Goal: Use online tool/utility: Utilize a website feature to perform a specific function

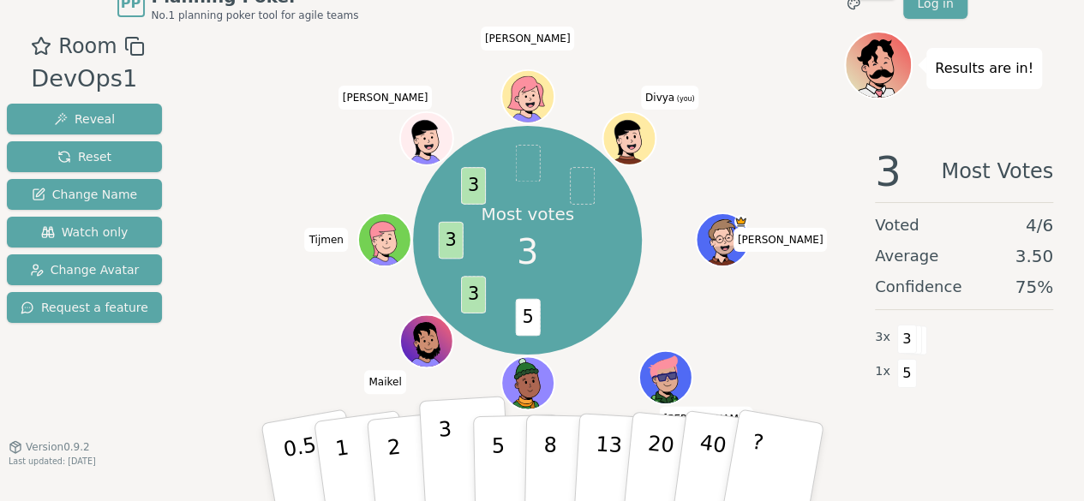
scroll to position [24, 0]
click at [439, 462] on p "3" at bounding box center [446, 463] width 19 height 93
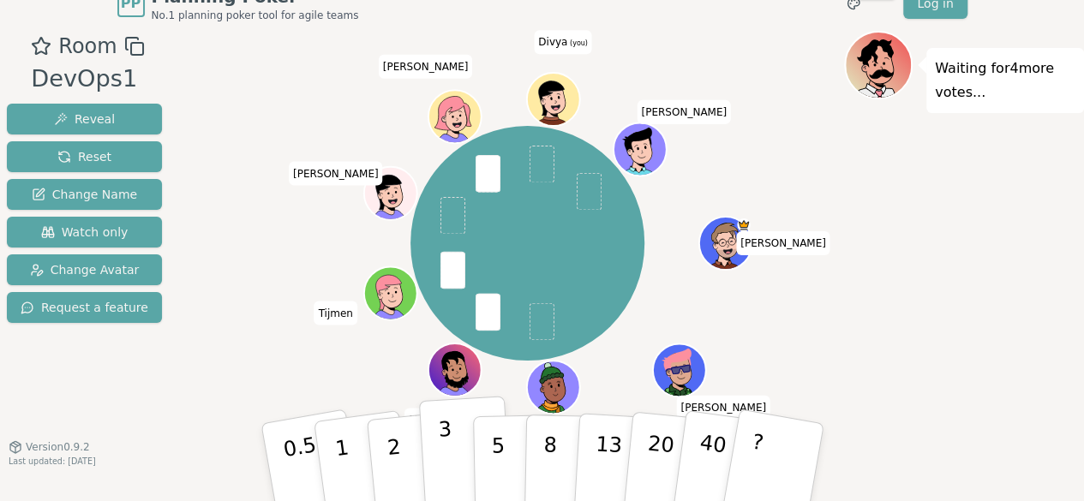
click at [452, 456] on button "3" at bounding box center [464, 463] width 93 height 134
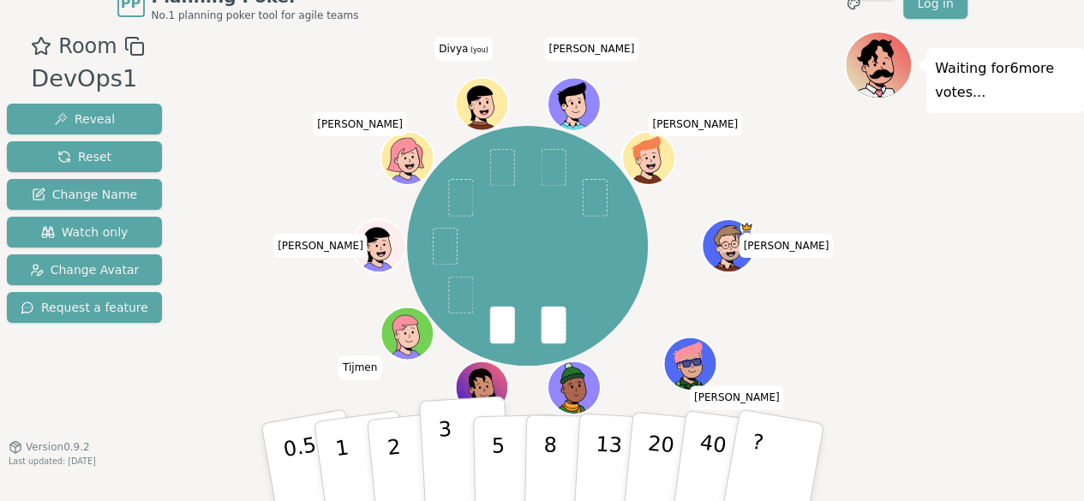
click at [461, 449] on button "3" at bounding box center [464, 463] width 93 height 134
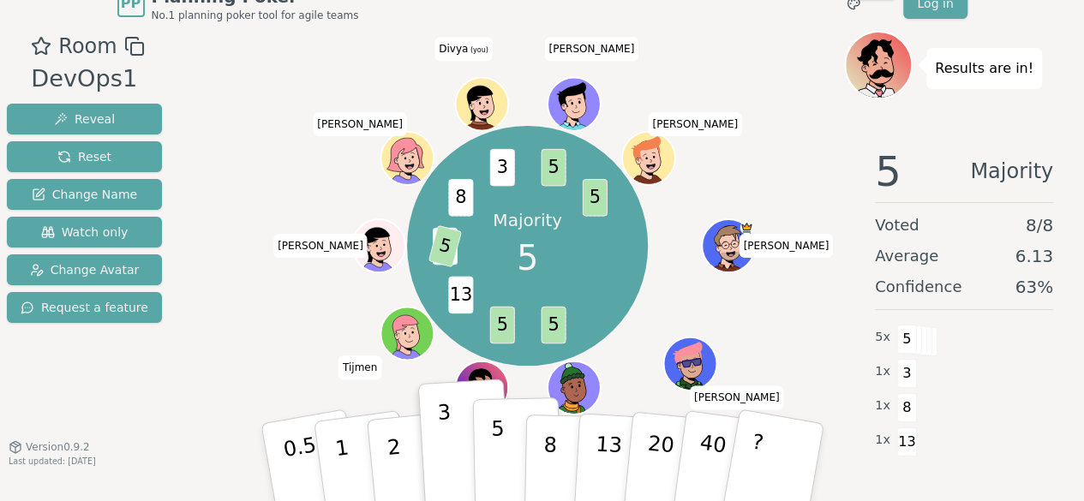
click at [499, 472] on p "5" at bounding box center [497, 462] width 15 height 93
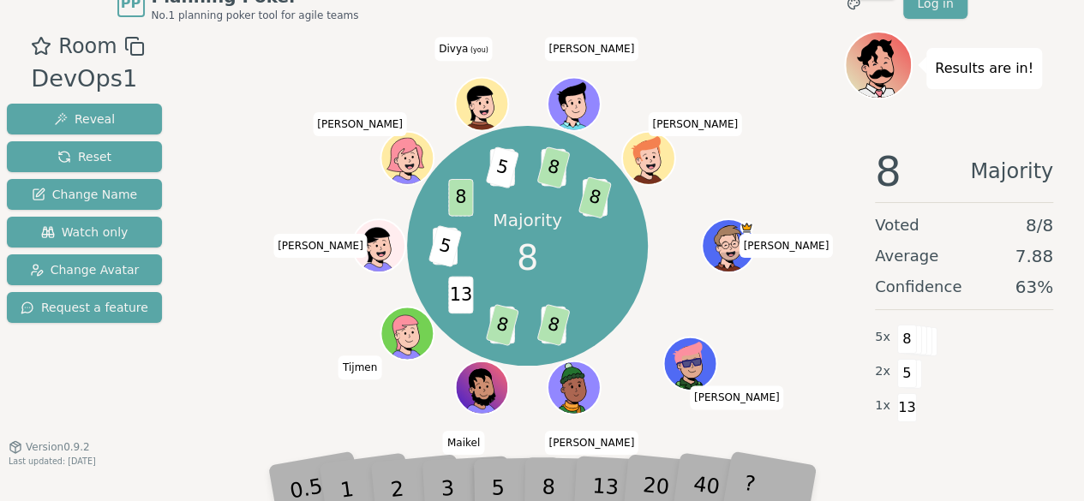
click at [547, 484] on div "8" at bounding box center [567, 462] width 52 height 61
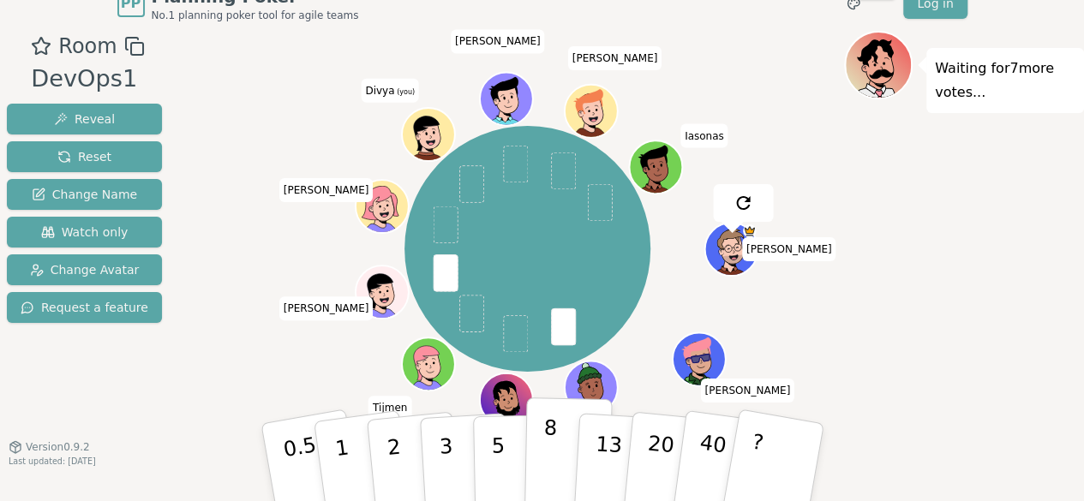
click at [548, 459] on p "8" at bounding box center [548, 461] width 15 height 93
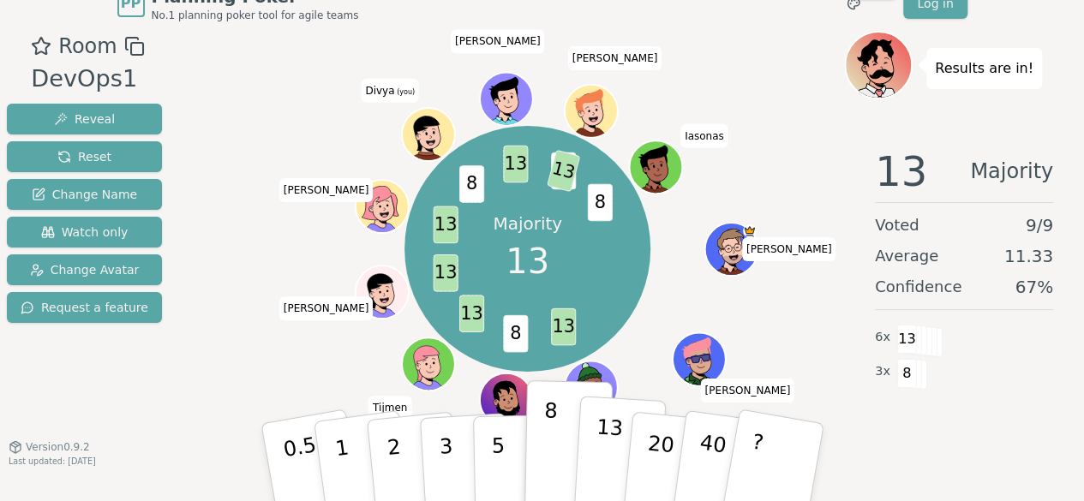
click at [601, 439] on p "13" at bounding box center [607, 462] width 32 height 94
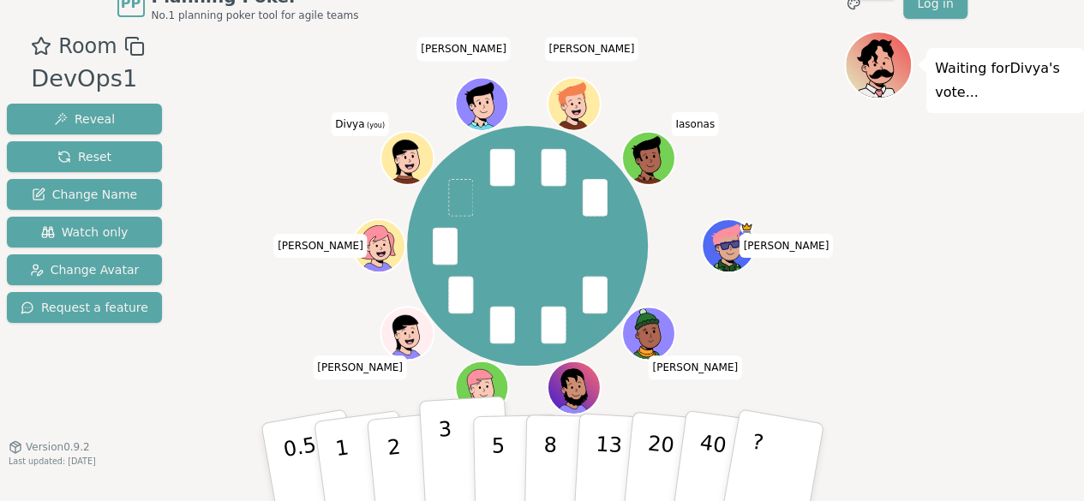
click at [441, 455] on p "3" at bounding box center [446, 463] width 19 height 93
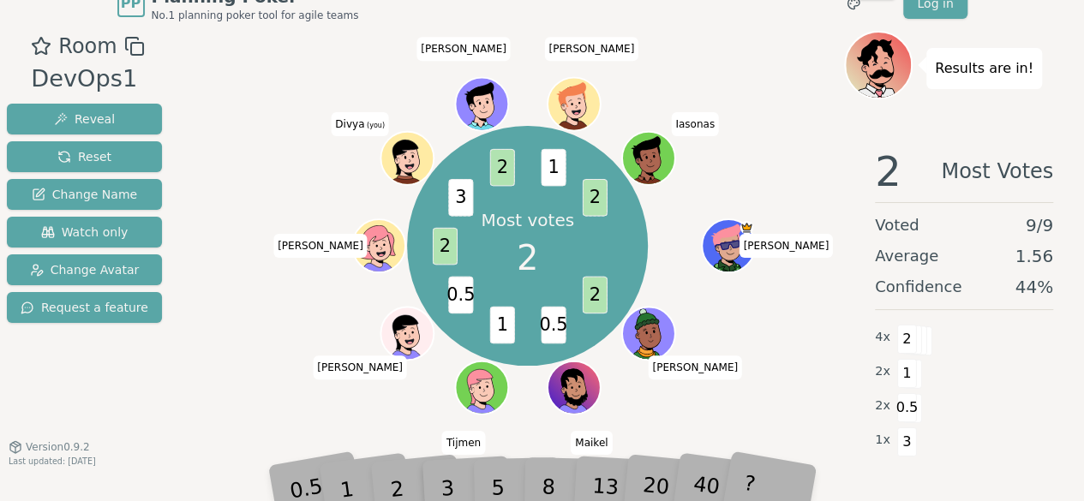
click at [397, 482] on div "2" at bounding box center [413, 462] width 57 height 64
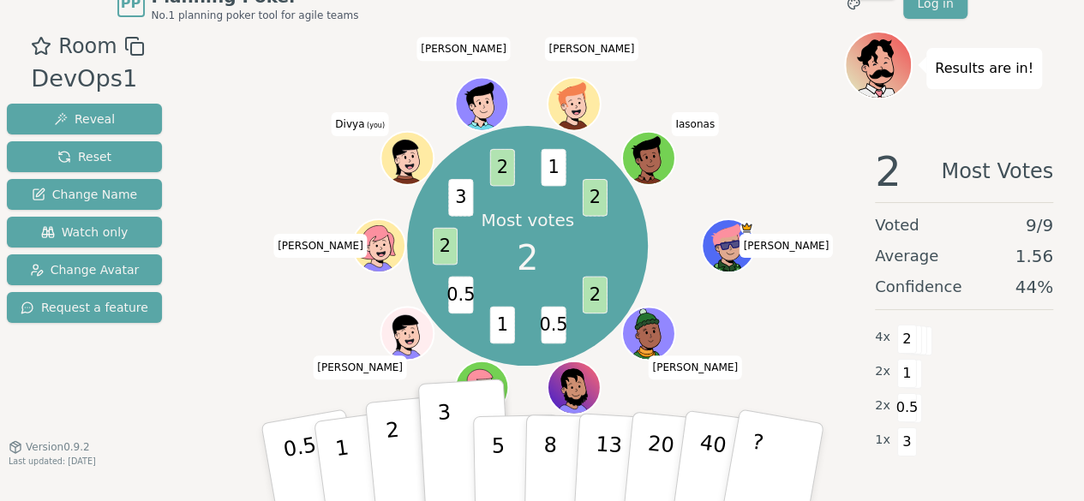
click at [393, 450] on p "2" at bounding box center [395, 464] width 22 height 93
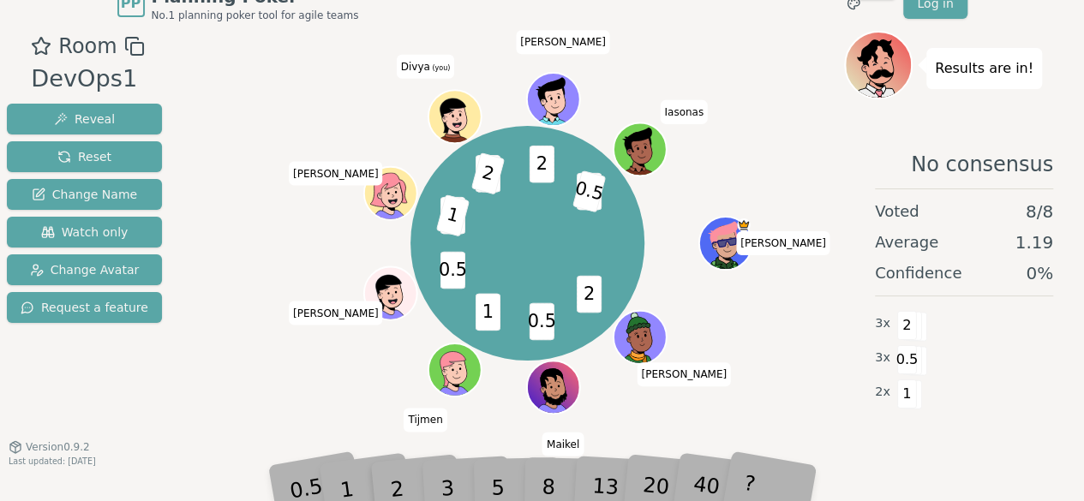
click at [360, 481] on div "1" at bounding box center [361, 462] width 59 height 66
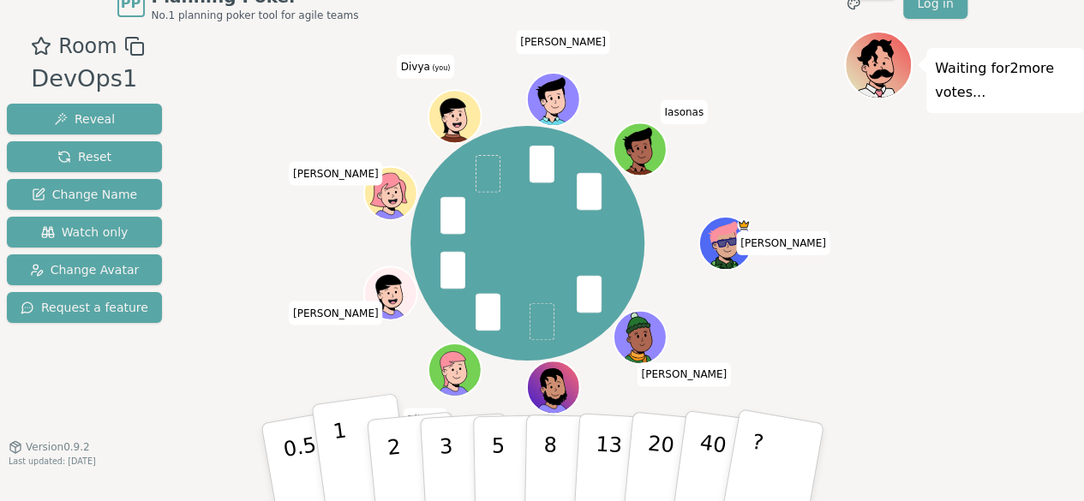
click at [344, 451] on p "1" at bounding box center [344, 464] width 26 height 93
